Goal: Task Accomplishment & Management: Manage account settings

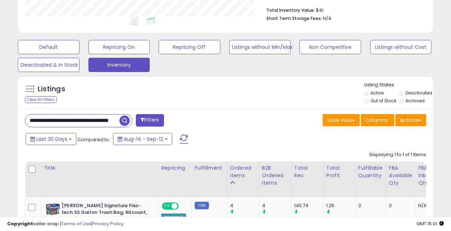
scroll to position [0, 13]
drag, startPoint x: 30, startPoint y: 120, endPoint x: 148, endPoint y: 124, distance: 118.0
click at [147, 124] on div "**********" at bounding box center [123, 121] width 206 height 14
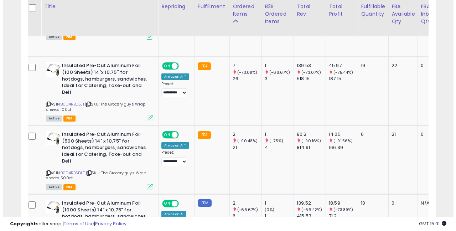
scroll to position [0, 0]
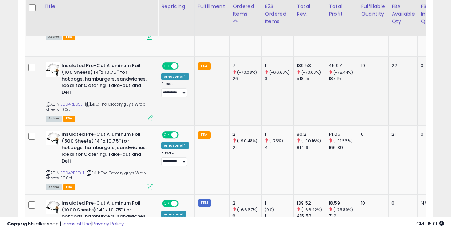
click at [148, 115] on icon at bounding box center [149, 118] width 6 height 6
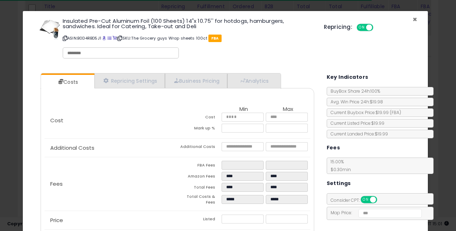
click at [413, 19] on span "×" at bounding box center [415, 19] width 5 height 10
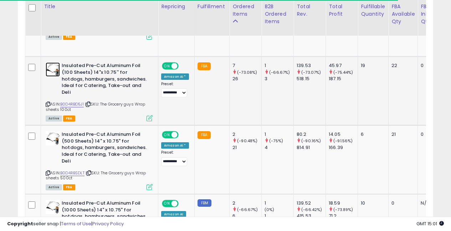
click at [54, 69] on img at bounding box center [53, 69] width 14 height 14
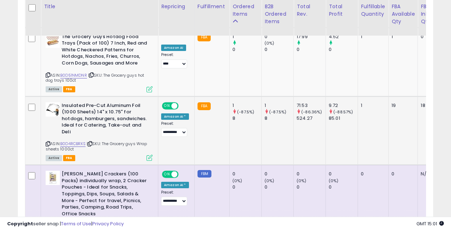
click at [149, 155] on icon at bounding box center [149, 158] width 6 height 6
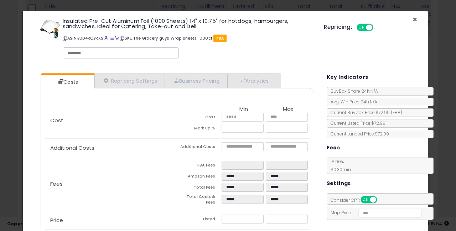
click at [413, 17] on span "×" at bounding box center [415, 19] width 5 height 10
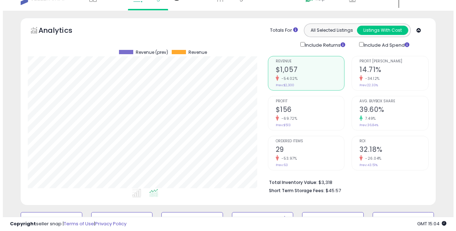
scroll to position [164, 0]
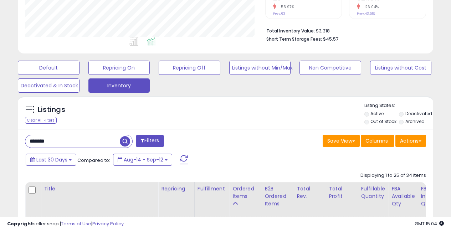
drag, startPoint x: 51, startPoint y: 139, endPoint x: 23, endPoint y: 131, distance: 29.3
paste input "***"
drag, startPoint x: 61, startPoint y: 139, endPoint x: 31, endPoint y: 136, distance: 30.5
click at [31, 136] on input "**********" at bounding box center [72, 141] width 94 height 12
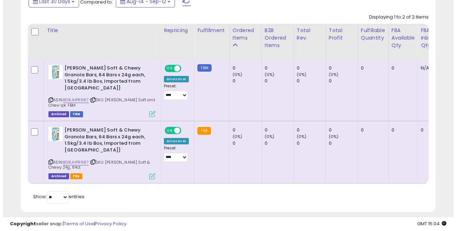
scroll to position [146, 240]
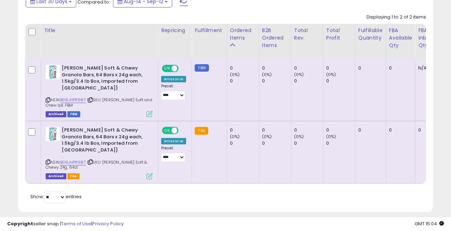
click at [149, 173] on icon at bounding box center [149, 176] width 6 height 6
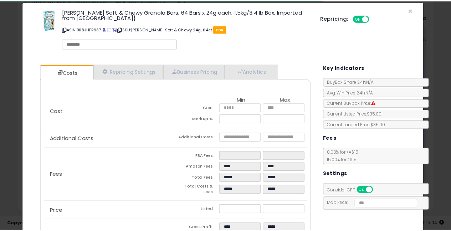
scroll to position [0, 0]
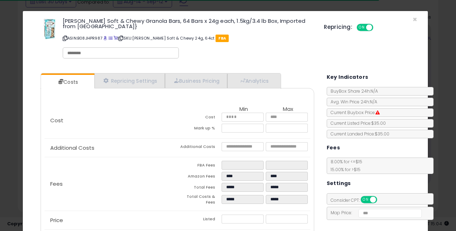
click at [406, 22] on div "Repricing: ON OFF" at bounding box center [370, 26] width 93 height 10
click at [413, 18] on span "×" at bounding box center [415, 19] width 5 height 10
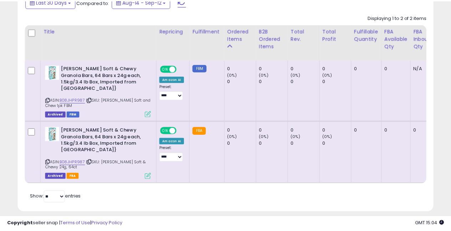
scroll to position [356188, 356093]
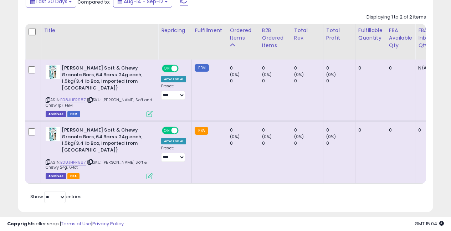
click at [47, 160] on icon at bounding box center [48, 162] width 5 height 4
click at [52, 130] on img at bounding box center [53, 134] width 14 height 14
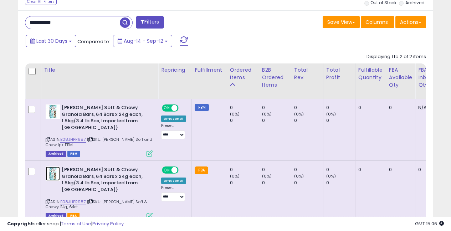
scroll to position [271, 0]
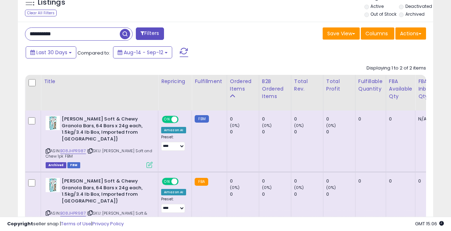
drag, startPoint x: 70, startPoint y: 36, endPoint x: 1, endPoint y: 27, distance: 69.7
click at [1, 27] on div "**********" at bounding box center [225, 21] width 451 height 538
drag, startPoint x: 67, startPoint y: 32, endPoint x: 1, endPoint y: 29, distance: 65.6
click at [22, 26] on div "**********" at bounding box center [225, 142] width 415 height 241
type input "*******"
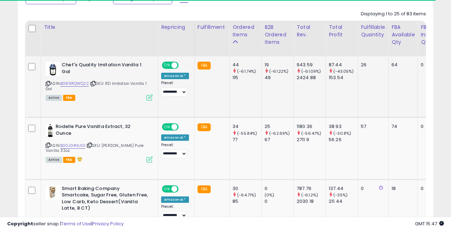
scroll to position [146, 240]
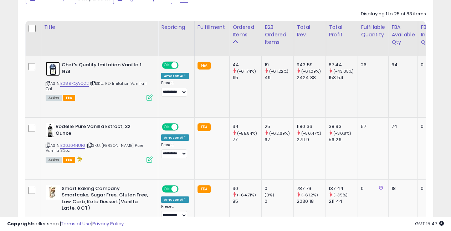
click at [53, 66] on img at bounding box center [53, 69] width 14 height 14
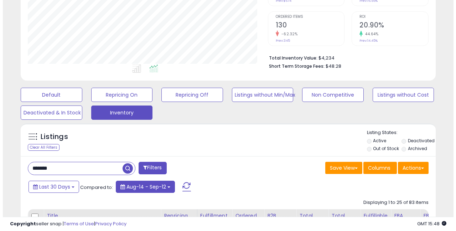
scroll to position [242, 0]
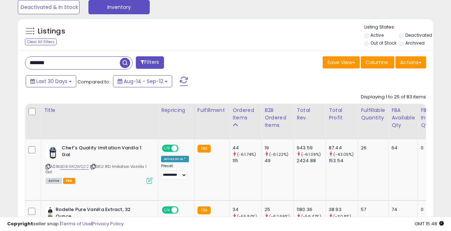
click at [146, 66] on button "Filters" at bounding box center [150, 62] width 28 height 12
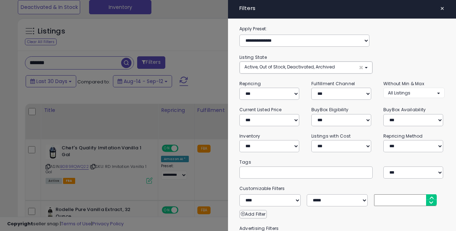
scroll to position [8, 0]
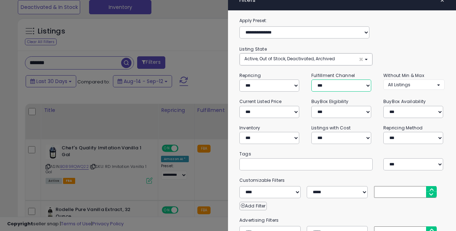
click at [324, 84] on select "*** *** *** ***" at bounding box center [341, 85] width 60 height 12
select select "***"
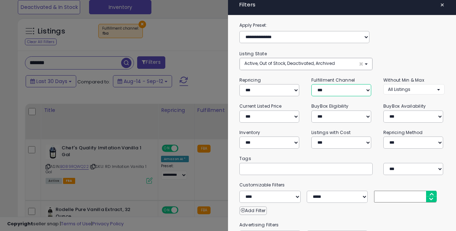
scroll to position [0, 0]
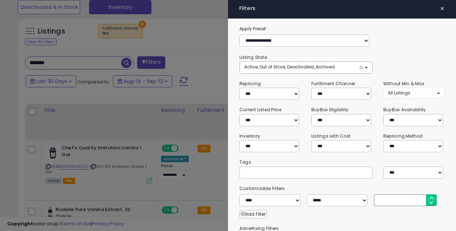
click at [212, 71] on div at bounding box center [228, 115] width 456 height 231
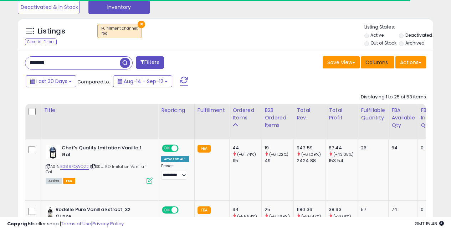
scroll to position [356188, 356093]
click at [368, 38] on li "Active" at bounding box center [381, 36] width 34 height 8
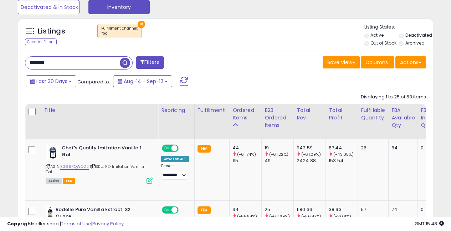
scroll to position [146, 240]
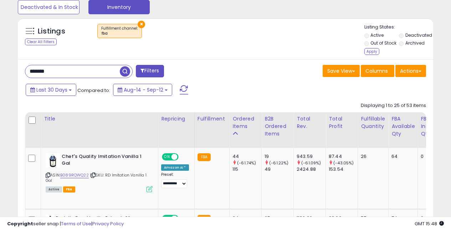
click at [373, 54] on div "Apply" at bounding box center [371, 51] width 15 height 7
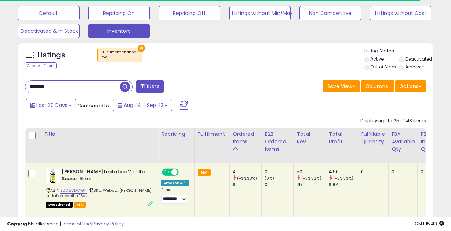
click at [140, 48] on button "×" at bounding box center [141, 48] width 7 height 7
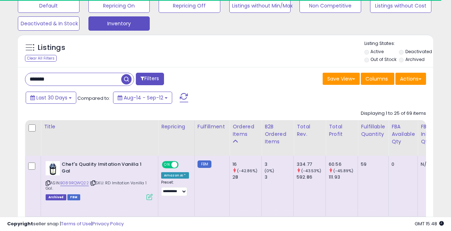
scroll to position [0, 0]
